Goal: Task Accomplishment & Management: Manage account settings

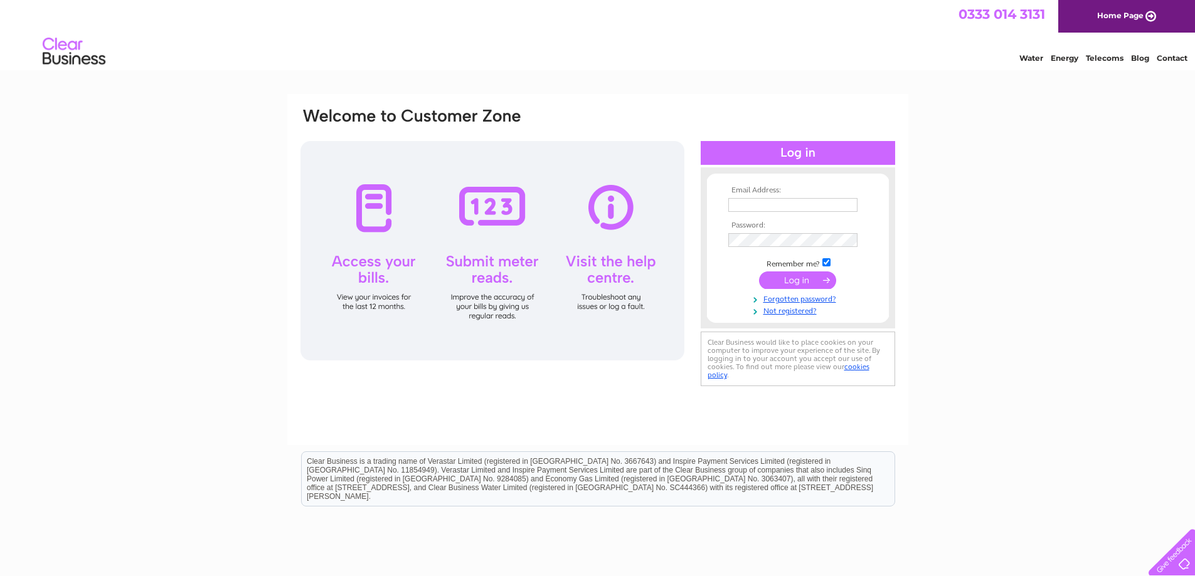
click at [751, 204] on input "text" at bounding box center [792, 205] width 129 height 14
click at [800, 200] on input "info@hopechurechstoke.co.uk" at bounding box center [792, 205] width 129 height 14
type input "info@hopechurchstoke.co.uk"
click at [759, 273] on input "submit" at bounding box center [797, 282] width 77 height 18
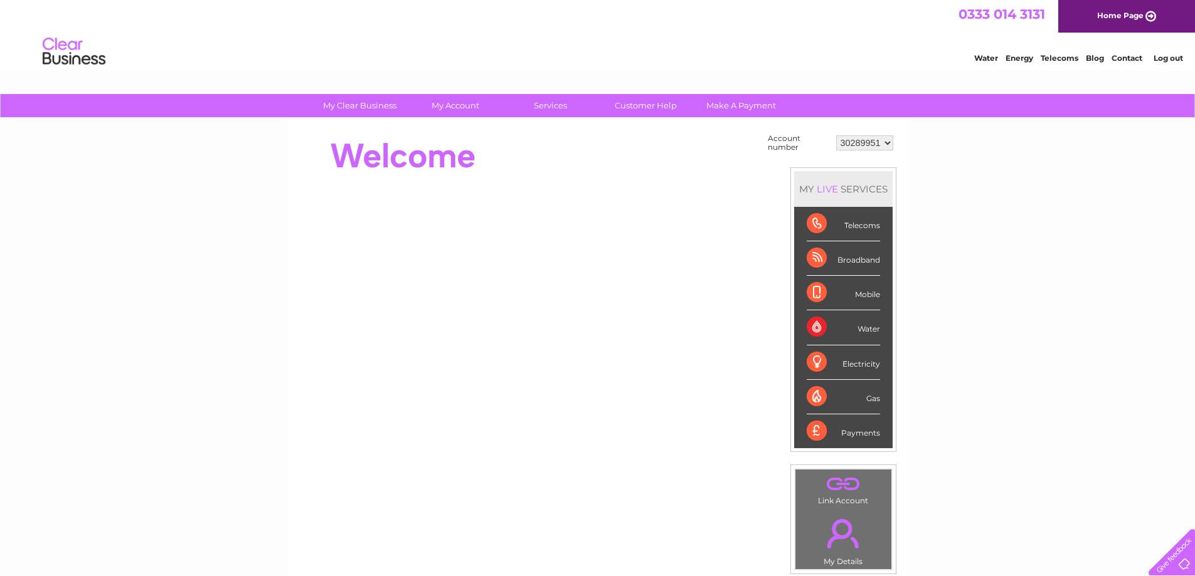
click at [858, 259] on div "Broadband" at bounding box center [842, 258] width 73 height 34
click at [815, 259] on div "Broadband" at bounding box center [842, 258] width 73 height 34
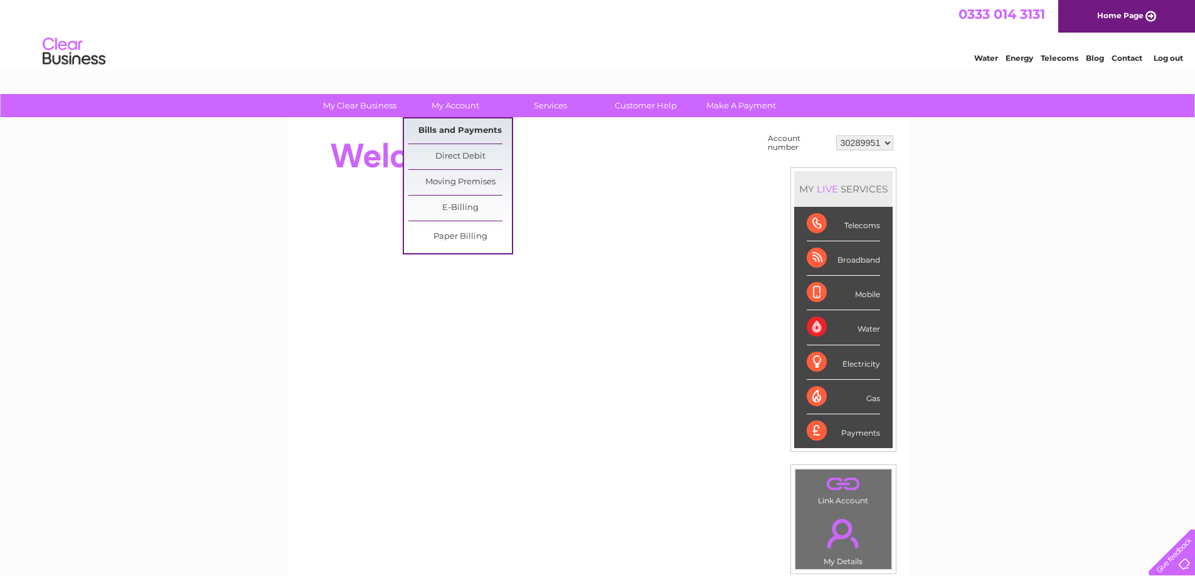
click at [450, 130] on link "Bills and Payments" at bounding box center [459, 131] width 103 height 25
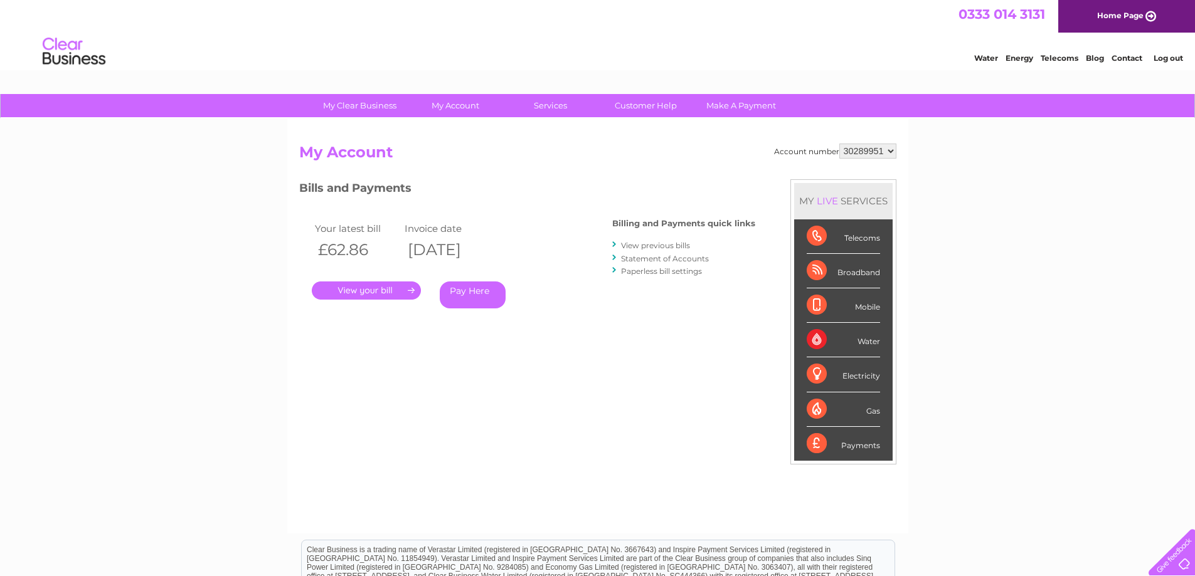
click at [361, 290] on link "." at bounding box center [366, 291] width 109 height 18
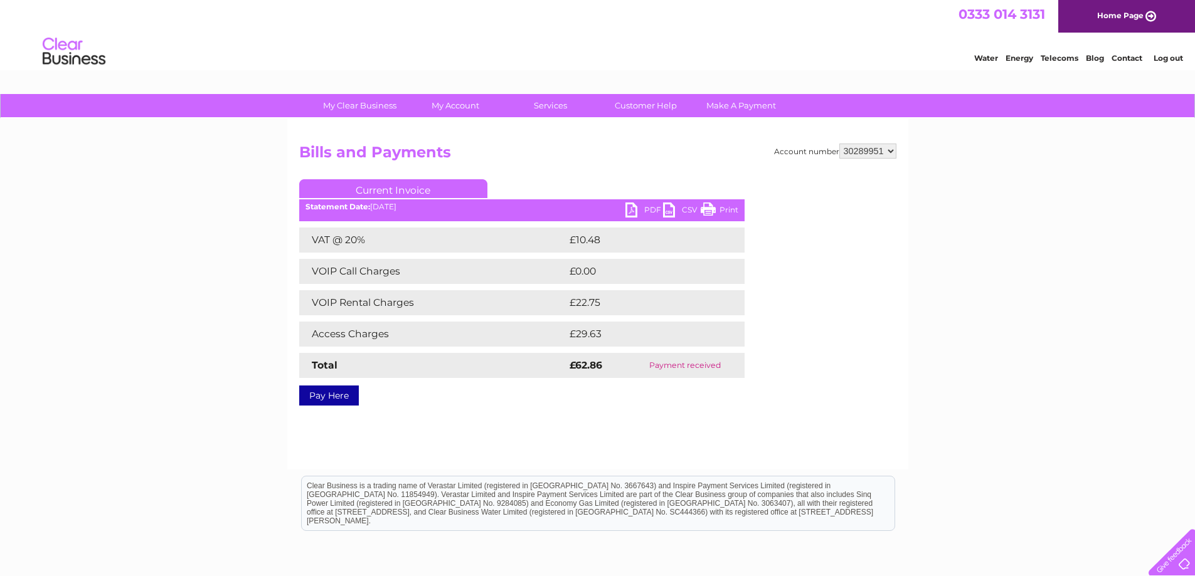
click at [651, 210] on link "PDF" at bounding box center [644, 212] width 38 height 18
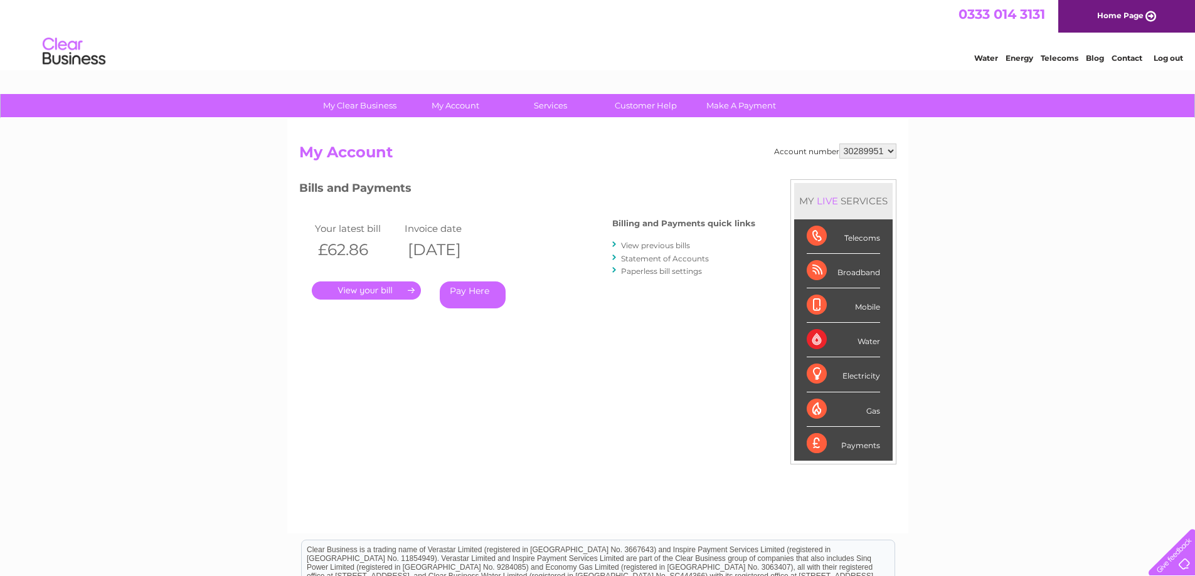
click at [633, 248] on link "View previous bills" at bounding box center [655, 245] width 69 height 9
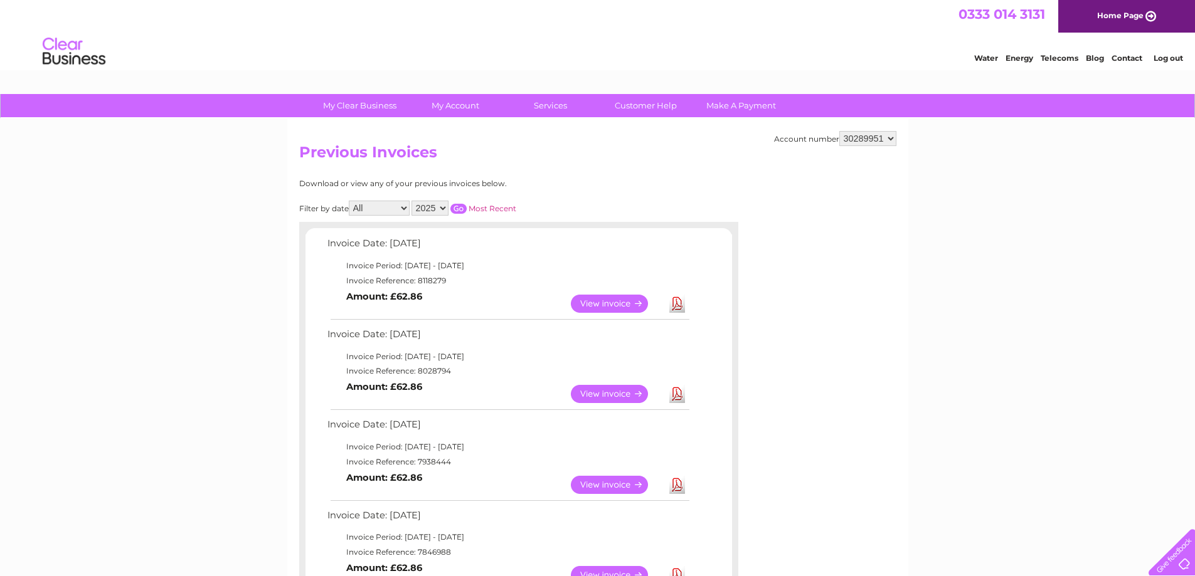
click at [618, 391] on link "View" at bounding box center [617, 394] width 92 height 18
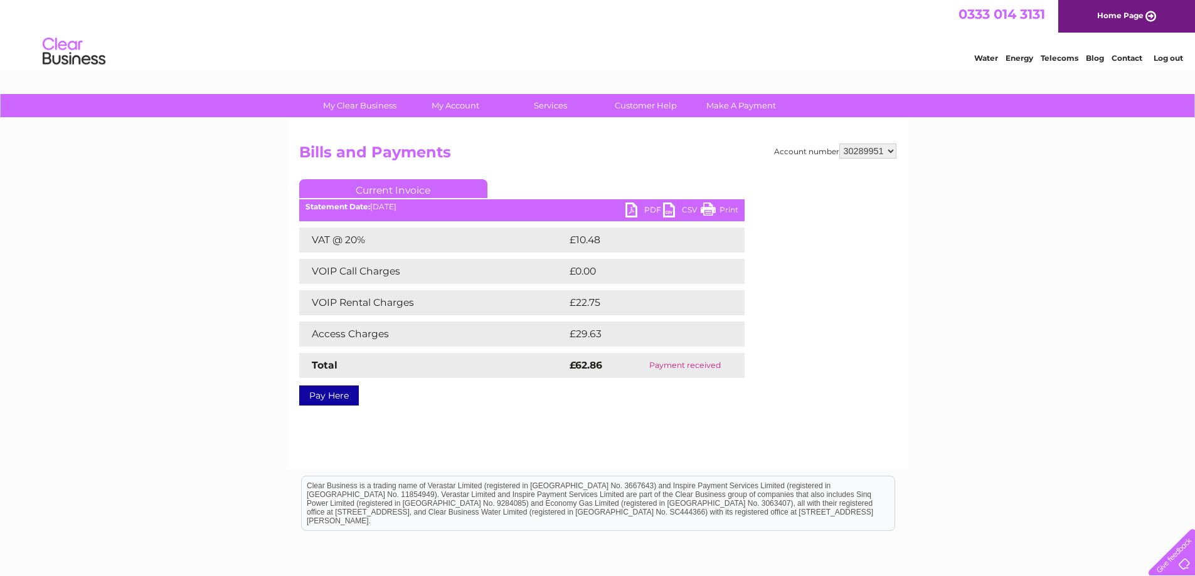
click at [637, 212] on link "PDF" at bounding box center [644, 212] width 38 height 18
